Goal: Information Seeking & Learning: Compare options

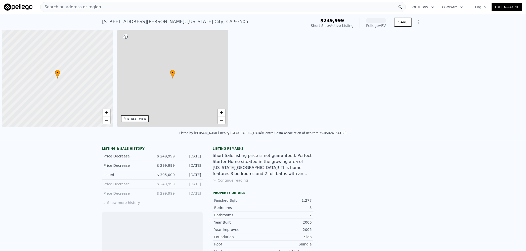
scroll to position [0, 2]
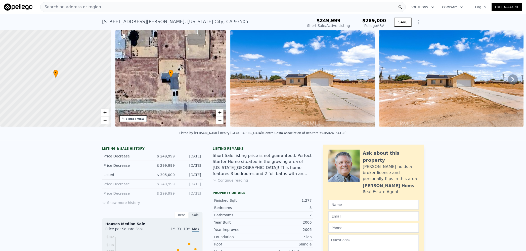
click at [374, 20] on span "$289,000" at bounding box center [374, 20] width 24 height 5
copy span "289,000"
click at [112, 8] on div "Search an address or region" at bounding box center [222, 7] width 365 height 10
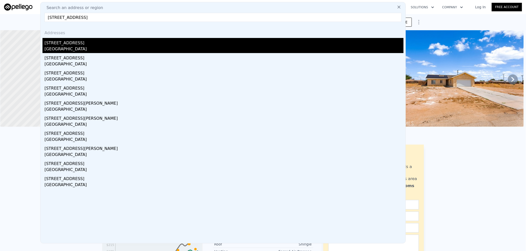
type input "[STREET_ADDRESS]"
click at [97, 48] on div "[GEOGRAPHIC_DATA]" at bounding box center [223, 49] width 359 height 7
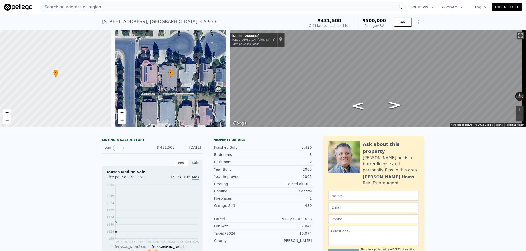
click at [377, 21] on span "$500,000" at bounding box center [374, 20] width 24 height 5
copy span "500,000"
click at [172, 9] on div "Search an address or region" at bounding box center [222, 7] width 365 height 10
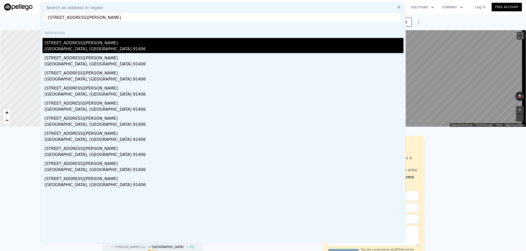
click at [99, 49] on div "[GEOGRAPHIC_DATA], [GEOGRAPHIC_DATA] 91406" at bounding box center [223, 49] width 359 height 7
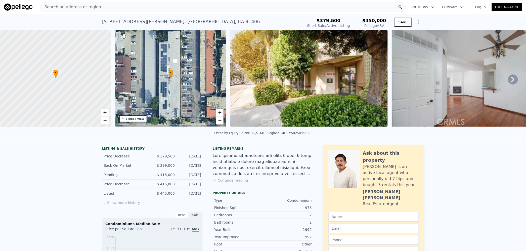
click at [370, 21] on span "$450,000" at bounding box center [374, 20] width 24 height 5
copy span "450,000"
click at [200, 3] on div "Search an address or region" at bounding box center [222, 7] width 365 height 10
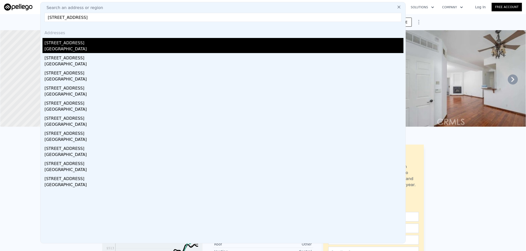
type input "[STREET_ADDRESS]"
click at [109, 46] on div "[GEOGRAPHIC_DATA]" at bounding box center [223, 49] width 359 height 7
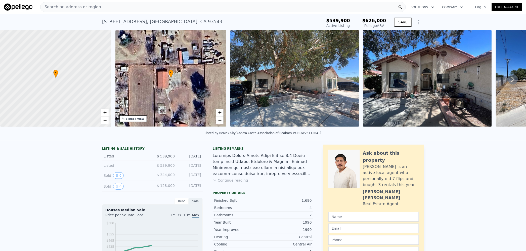
click at [373, 21] on span "$626,000" at bounding box center [374, 20] width 24 height 5
copy span "626,000"
click at [198, 8] on div "Search an address or region" at bounding box center [222, 7] width 365 height 10
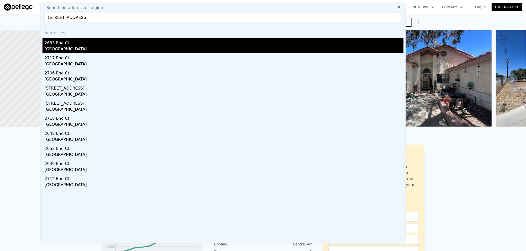
type input "[STREET_ADDRESS]"
click at [86, 52] on div "[GEOGRAPHIC_DATA]" at bounding box center [223, 49] width 359 height 7
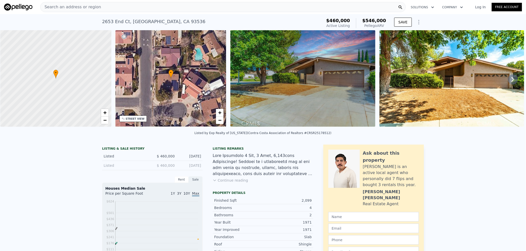
click at [377, 21] on span "$546,000" at bounding box center [374, 20] width 24 height 5
copy span "546,000"
click at [191, 7] on div "Search an address or region" at bounding box center [222, 7] width 365 height 10
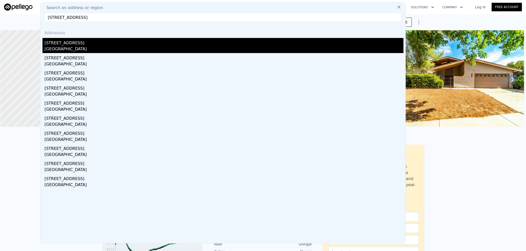
type input "[STREET_ADDRESS]"
click at [99, 49] on div "[GEOGRAPHIC_DATA]" at bounding box center [223, 49] width 359 height 7
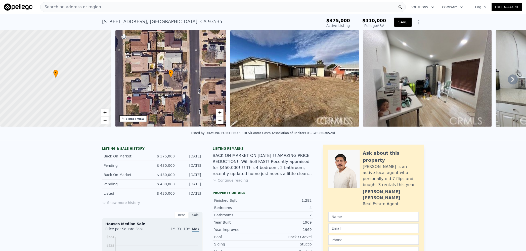
click at [379, 21] on span "$410,000" at bounding box center [374, 20] width 24 height 5
copy span "410,000"
click at [176, 8] on div "Search an address or region" at bounding box center [222, 7] width 365 height 10
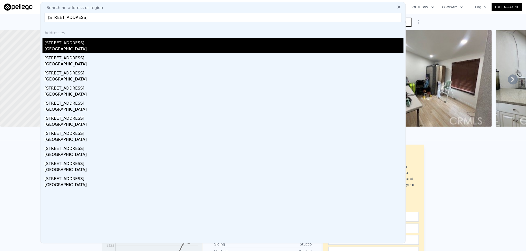
type input "[STREET_ADDRESS]"
click at [97, 49] on div "[GEOGRAPHIC_DATA]" at bounding box center [223, 49] width 359 height 7
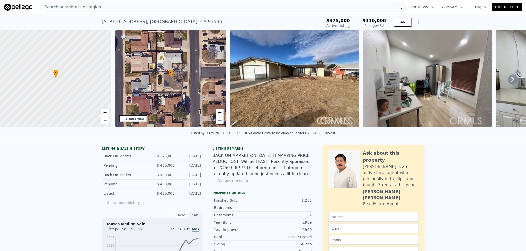
type input "2"
type input "3"
type input "624"
type input "1150"
type input "3771"
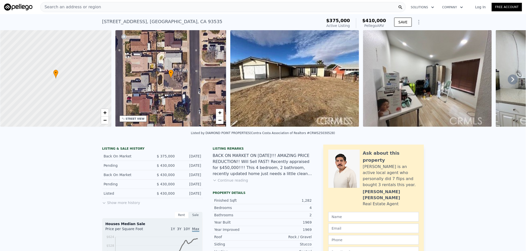
type input "5326"
type input "$ 596,000"
type input "5"
type input "$ 27,083"
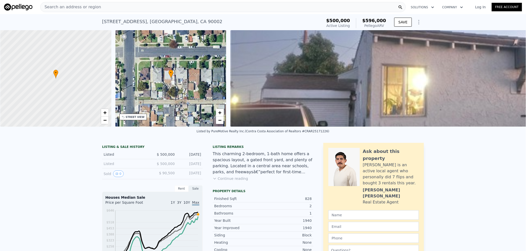
click at [373, 22] on span "$596,000" at bounding box center [374, 20] width 24 height 5
copy span "596,000"
click at [188, 2] on div "Search an address or region" at bounding box center [222, 7] width 365 height 10
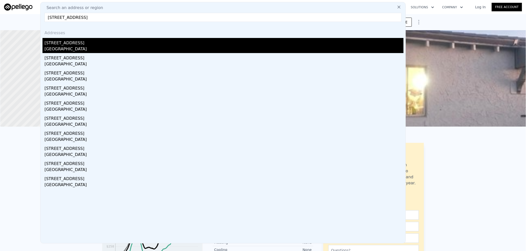
type input "[STREET_ADDRESS]"
click at [111, 45] on div "[STREET_ADDRESS]" at bounding box center [223, 42] width 359 height 8
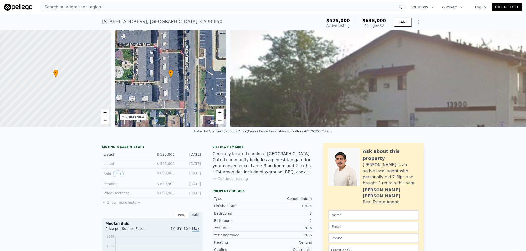
click at [375, 21] on span "$638,000" at bounding box center [374, 20] width 24 height 5
copy span "638,000"
click at [175, 4] on div "Search an address or region" at bounding box center [222, 7] width 365 height 10
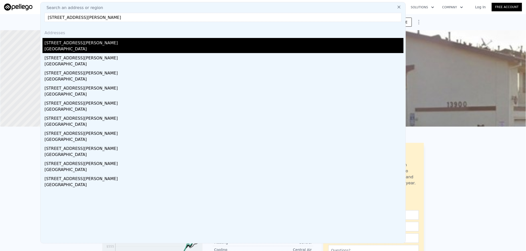
type input "[STREET_ADDRESS][PERSON_NAME]"
click at [131, 45] on div "[STREET_ADDRESS][PERSON_NAME]" at bounding box center [223, 42] width 359 height 8
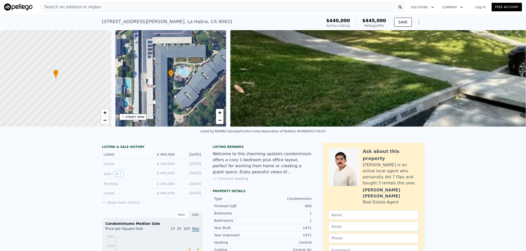
click at [376, 20] on span "$445,000" at bounding box center [374, 20] width 24 height 5
copy span "445,000"
click at [174, 5] on div "Search an address or region" at bounding box center [222, 7] width 365 height 10
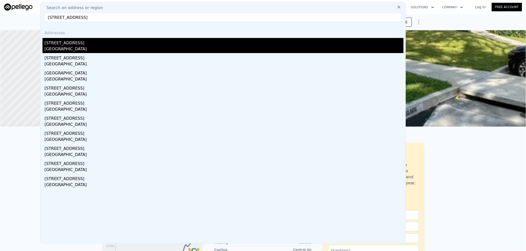
type input "[STREET_ADDRESS]"
click at [116, 49] on div "[GEOGRAPHIC_DATA]" at bounding box center [223, 49] width 359 height 7
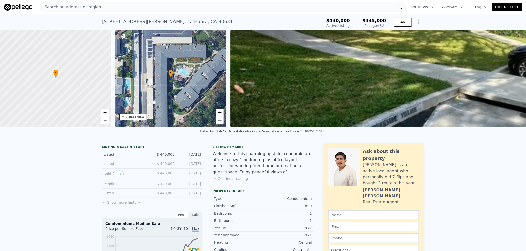
type input "2"
type input "3"
type input "2"
type input "985"
type input "1234"
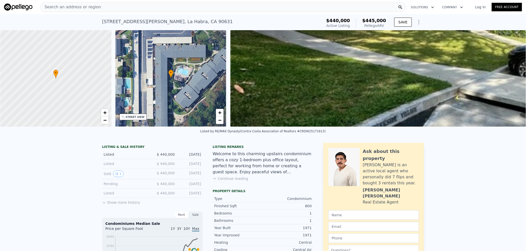
type input "402520.536"
type input "$ 712,000"
type input "6"
type input "$ 79,457"
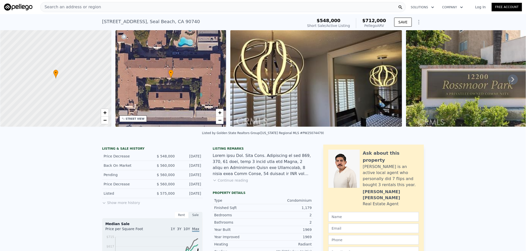
click at [377, 21] on span "$712,000" at bounding box center [374, 20] width 24 height 5
copy span "712,000"
click at [137, 5] on div "Search an address or region" at bounding box center [222, 7] width 365 height 10
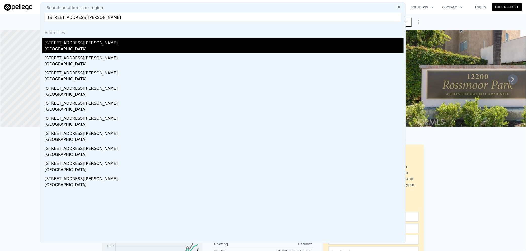
type input "[STREET_ADDRESS][PERSON_NAME]"
click at [103, 45] on div "[STREET_ADDRESS][PERSON_NAME]" at bounding box center [223, 42] width 359 height 8
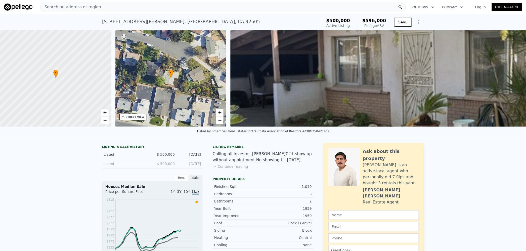
click at [373, 21] on span "$596,000" at bounding box center [374, 20] width 24 height 5
click at [179, 6] on div "Search an address or region" at bounding box center [222, 7] width 365 height 10
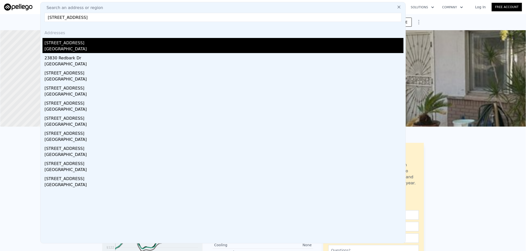
type input "[STREET_ADDRESS]"
click at [114, 45] on div "[STREET_ADDRESS]" at bounding box center [223, 42] width 359 height 8
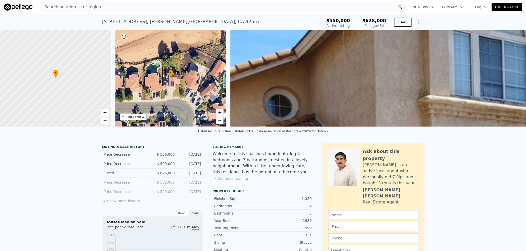
click at [384, 19] on span "$628,000" at bounding box center [374, 20] width 24 height 5
click at [376, 21] on span "$628,000" at bounding box center [374, 20] width 24 height 5
click at [149, 6] on div "Search an address or region" at bounding box center [222, 7] width 365 height 10
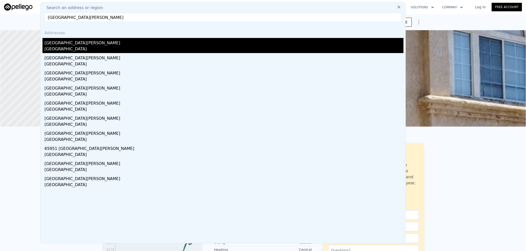
type input "[GEOGRAPHIC_DATA][PERSON_NAME]"
click at [84, 46] on div "[GEOGRAPHIC_DATA]" at bounding box center [223, 49] width 359 height 7
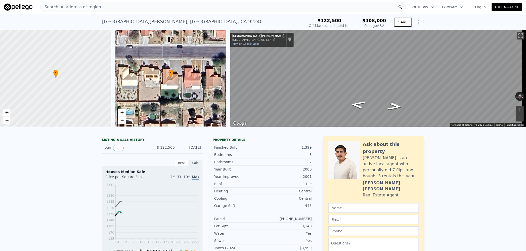
click at [376, 20] on span "$408,000" at bounding box center [374, 20] width 24 height 5
click at [175, 8] on div "Search an address or region" at bounding box center [222, 7] width 365 height 10
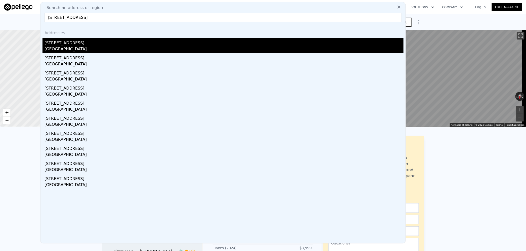
type input "[STREET_ADDRESS]"
click at [114, 48] on div "[GEOGRAPHIC_DATA]" at bounding box center [223, 49] width 359 height 7
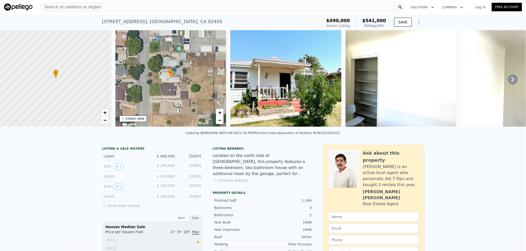
click at [375, 21] on span "$541,000" at bounding box center [374, 20] width 24 height 5
click at [197, 9] on div "Search an address or region" at bounding box center [222, 7] width 365 height 10
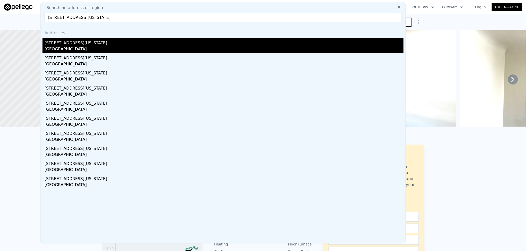
type input "[STREET_ADDRESS][US_STATE]"
click at [121, 44] on div "[STREET_ADDRESS][US_STATE]" at bounding box center [223, 42] width 359 height 8
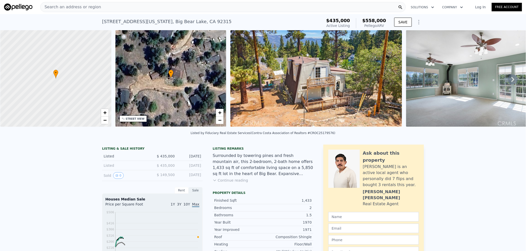
click at [375, 21] on span "$558,000" at bounding box center [374, 20] width 24 height 5
click at [161, 3] on div "Search an address or region" at bounding box center [222, 7] width 365 height 10
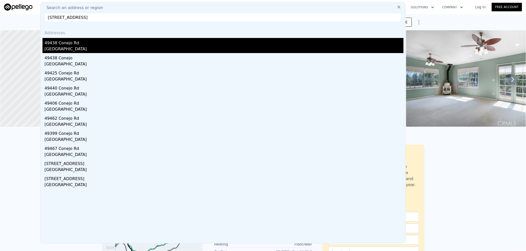
type input "[STREET_ADDRESS]"
click at [102, 45] on div "49438 Conejo Rd" at bounding box center [223, 42] width 359 height 8
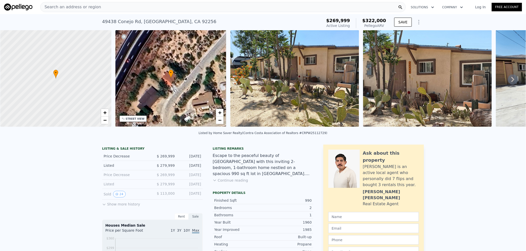
click at [376, 21] on span "$322,000" at bounding box center [374, 20] width 24 height 5
click at [165, 4] on div "Search an address or region" at bounding box center [222, 7] width 365 height 10
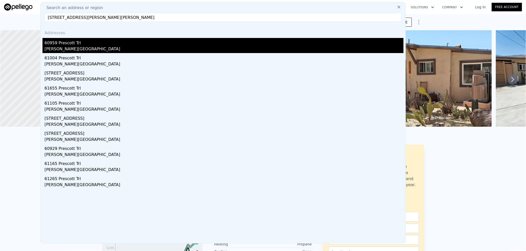
type input "[STREET_ADDRESS][PERSON_NAME][PERSON_NAME]"
click at [102, 45] on div "60959 Prescott Trl" at bounding box center [223, 42] width 359 height 8
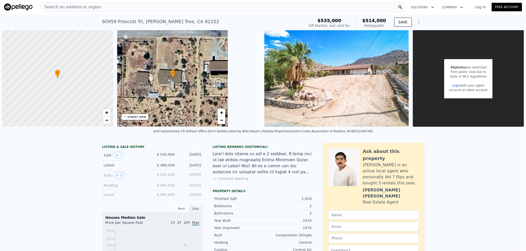
click at [372, 21] on span "$514,000" at bounding box center [374, 20] width 24 height 5
click at [209, 4] on div "Search an address or region" at bounding box center [222, 7] width 365 height 10
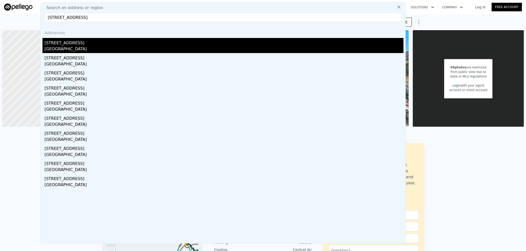
type input "[STREET_ADDRESS]"
click at [99, 47] on div "[GEOGRAPHIC_DATA]" at bounding box center [223, 49] width 359 height 7
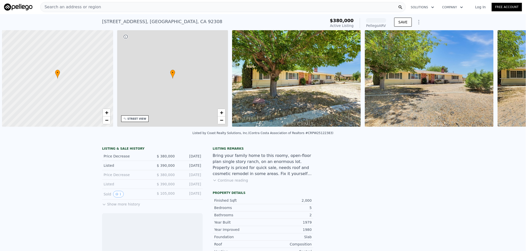
scroll to position [0, 2]
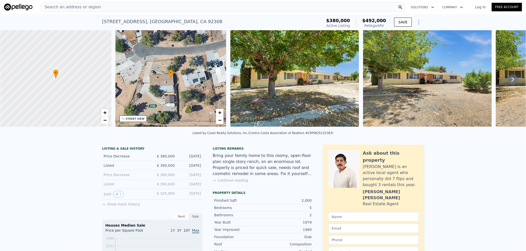
click at [375, 21] on span "$492,000" at bounding box center [374, 20] width 24 height 5
click at [129, 9] on div "Search an address or region" at bounding box center [222, 7] width 365 height 10
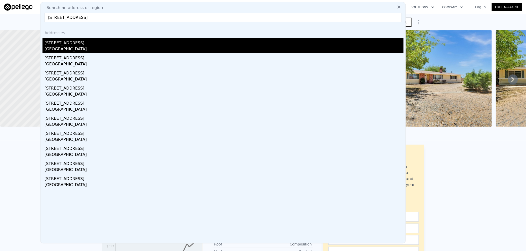
type input "[STREET_ADDRESS]"
click at [101, 47] on div "[GEOGRAPHIC_DATA]" at bounding box center [223, 49] width 359 height 7
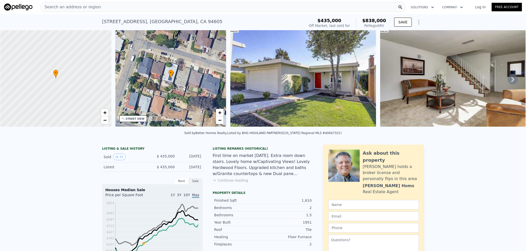
click at [377, 21] on span "$838,000" at bounding box center [374, 20] width 24 height 5
click at [182, 9] on div "Search an address or region" at bounding box center [222, 7] width 365 height 10
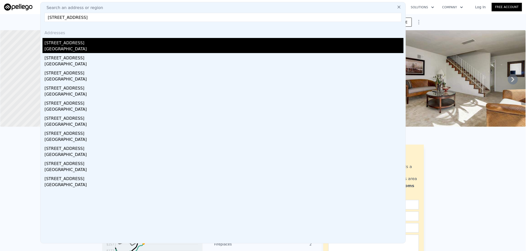
type input "[STREET_ADDRESS]"
click at [111, 43] on div "[STREET_ADDRESS]" at bounding box center [223, 42] width 359 height 8
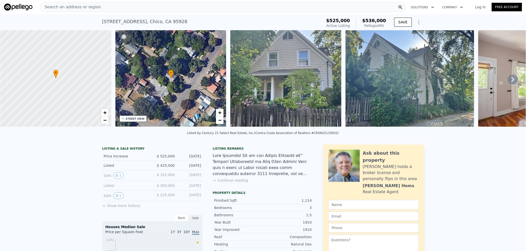
click at [372, 21] on span "$536,000" at bounding box center [374, 20] width 24 height 5
click at [188, 6] on div "Search an address or region" at bounding box center [222, 7] width 365 height 10
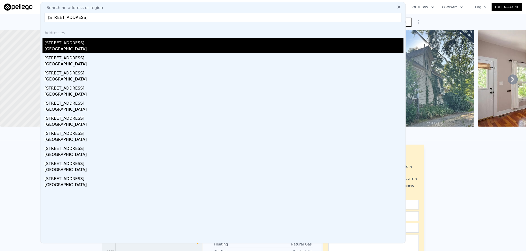
type input "[STREET_ADDRESS]"
click at [112, 42] on div "[STREET_ADDRESS]" at bounding box center [223, 42] width 359 height 8
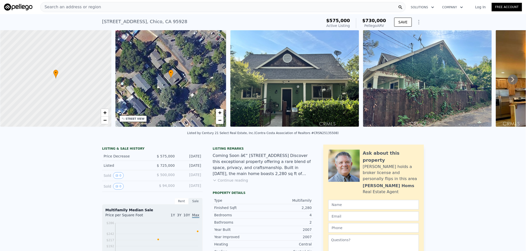
click at [378, 21] on span "$730,000" at bounding box center [374, 20] width 24 height 5
click at [172, 8] on div "Search an address or region" at bounding box center [222, 7] width 365 height 10
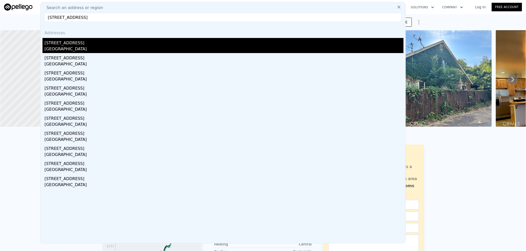
type input "[STREET_ADDRESS]"
click at [99, 46] on div "[GEOGRAPHIC_DATA]" at bounding box center [223, 49] width 359 height 7
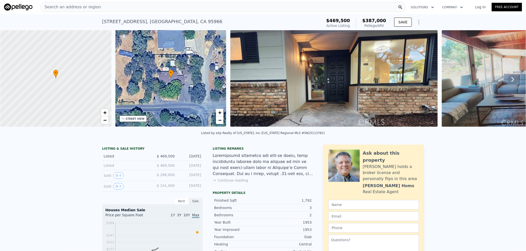
click at [376, 20] on span "$387,000" at bounding box center [374, 20] width 24 height 5
click at [175, 9] on div "Search an address or region" at bounding box center [222, 7] width 365 height 10
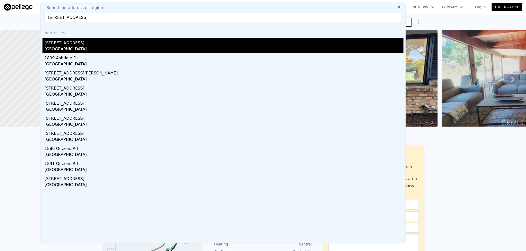
type input "[STREET_ADDRESS]"
click at [108, 47] on div "[GEOGRAPHIC_DATA]" at bounding box center [223, 49] width 359 height 7
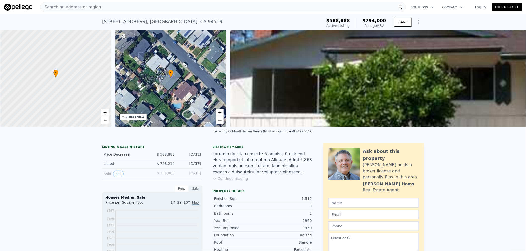
click at [376, 21] on span "$794,000" at bounding box center [374, 20] width 24 height 5
click at [157, 7] on div "Search an address or region" at bounding box center [222, 7] width 365 height 10
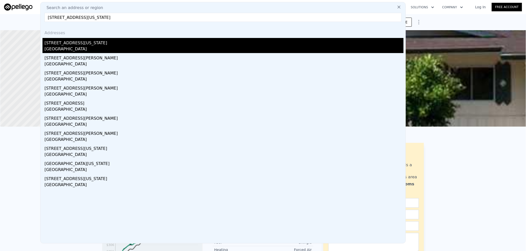
type input "[STREET_ADDRESS][US_STATE]"
click at [129, 45] on div "[STREET_ADDRESS][US_STATE]" at bounding box center [223, 42] width 359 height 8
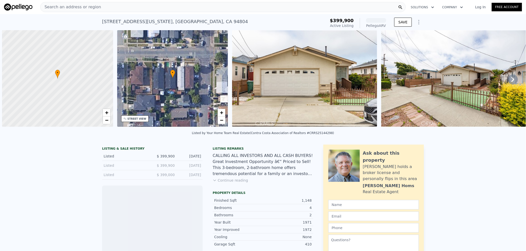
scroll to position [0, 2]
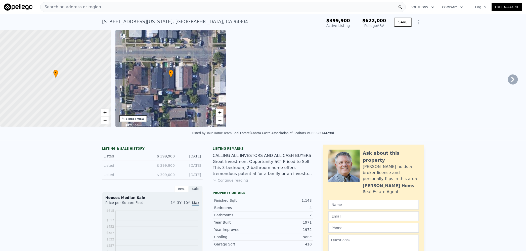
click at [374, 21] on span "$622,000" at bounding box center [374, 20] width 24 height 5
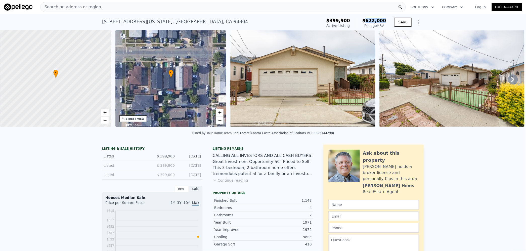
click at [374, 21] on span "$622,000" at bounding box center [374, 20] width 24 height 5
copy span "622,000"
click at [156, 6] on div "Search an address or region" at bounding box center [222, 7] width 365 height 10
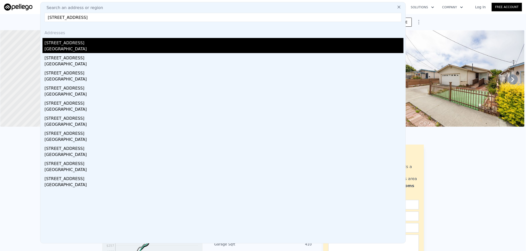
type input "1028 W LANSING WAY Fresno CA 93705"
click at [95, 43] on div "1028 E Lansing Way" at bounding box center [223, 42] width 359 height 8
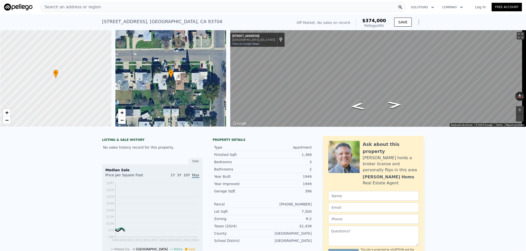
click at [377, 20] on span "$374,000" at bounding box center [374, 20] width 24 height 5
copy span "374,000"
click at [131, 11] on div "Search an address or region" at bounding box center [222, 7] width 365 height 10
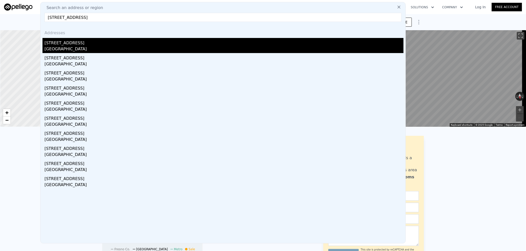
type input "31612 DUKE RD North Fork CA 93643"
click at [102, 43] on div "31612 Duke Rd" at bounding box center [223, 42] width 359 height 8
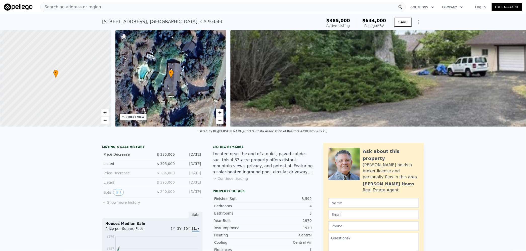
click at [376, 20] on span "$644,000" at bounding box center [374, 20] width 24 height 5
copy span "644,000"
click at [144, 7] on div "Search an address or region" at bounding box center [222, 7] width 365 height 10
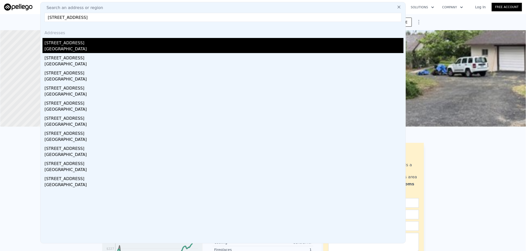
type input "49400 River Park Rd #60 Oakhurst CA 93644"
click at [114, 42] on div "49400 River Park Rd Apt 60" at bounding box center [223, 42] width 359 height 8
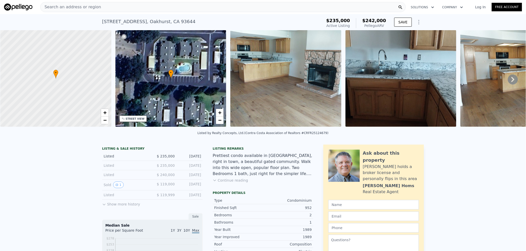
click at [377, 21] on span "$242,000" at bounding box center [374, 20] width 24 height 5
copy span "242,000"
click at [135, 10] on div "Search an address or region" at bounding box center [222, 7] width 365 height 10
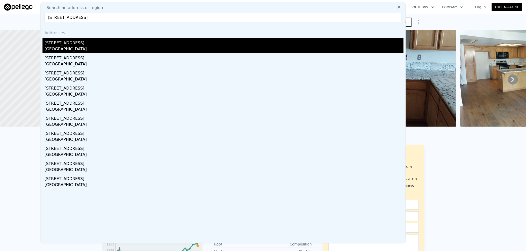
type input "5330 Alvoca Way Sacramento CA 95835"
click at [101, 47] on div "Sacramento, CA 95835" at bounding box center [223, 49] width 359 height 7
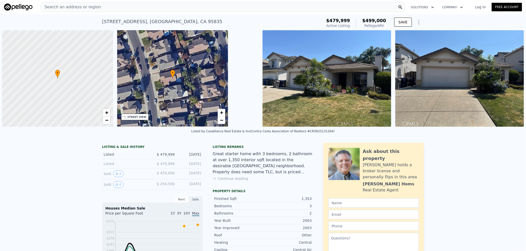
click at [375, 21] on span "$499,000" at bounding box center [374, 20] width 24 height 5
copy span "499,000"
click at [164, 6] on div "Search an address or region" at bounding box center [222, 7] width 365 height 10
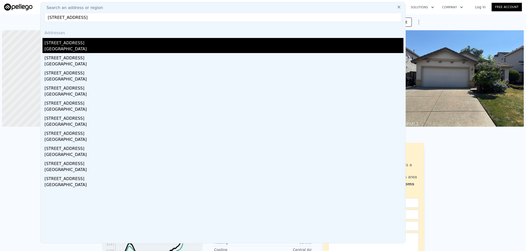
type input "4972 Madamin Way Sacramento CA 95835"
click at [94, 45] on div "4972 Madamin Way" at bounding box center [223, 42] width 359 height 8
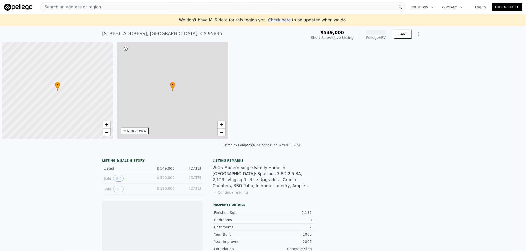
scroll to position [0, 2]
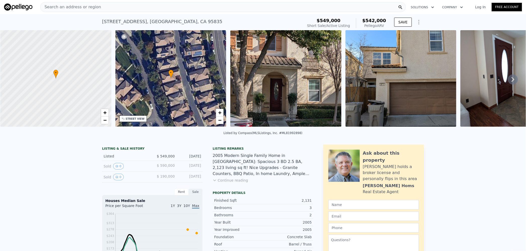
click at [377, 19] on span "$542,000" at bounding box center [374, 20] width 24 height 5
copy span "542,000"
click at [140, 5] on div "Search an address or region" at bounding box center [222, 7] width 365 height 10
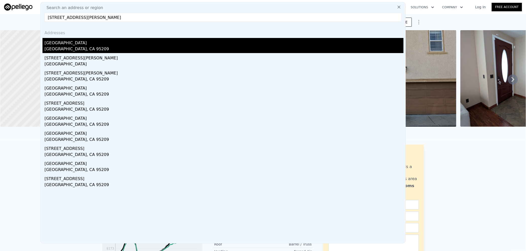
type input "3124 Estate Dr Stockton CA 95209"
click at [104, 46] on div "Stockton, CA 95209" at bounding box center [223, 49] width 359 height 7
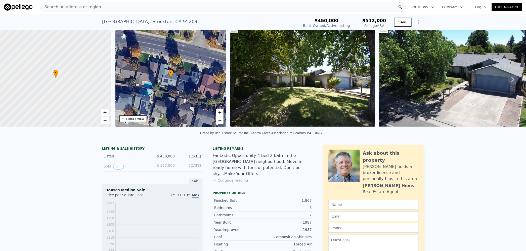
click at [375, 21] on span "$512,000" at bounding box center [374, 20] width 24 height 5
copy span "512,000"
click at [163, 6] on div "Search an address or region" at bounding box center [222, 7] width 365 height 10
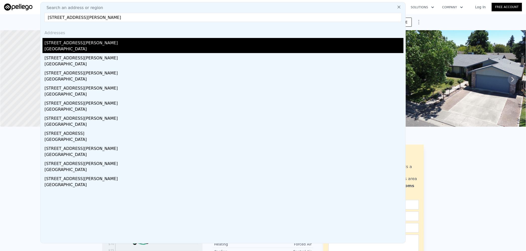
type input "2960 Hebron Ln Stockton CA 95206"
click at [93, 46] on div "Stockton, CA 95206" at bounding box center [223, 49] width 359 height 7
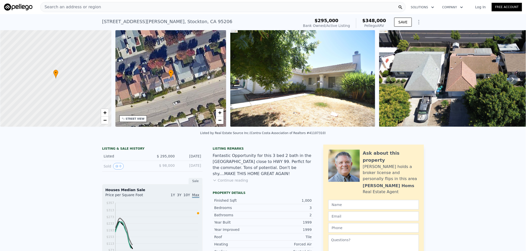
click at [373, 20] on span "$348,000" at bounding box center [374, 20] width 24 height 5
copy span "348,000"
